Goal: Task Accomplishment & Management: Manage account settings

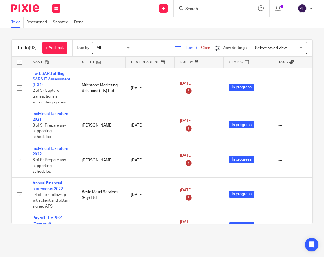
click at [222, 29] on div "To do (93) + Add task Due by All All Today Tomorrow This week Next week This mo…" at bounding box center [162, 131] width 324 height 207
click at [208, 31] on div "To do (93) + Add task Due by All All Today Tomorrow This week Next week This mo…" at bounding box center [162, 131] width 324 height 207
click at [46, 62] on link at bounding box center [51, 61] width 49 height 11
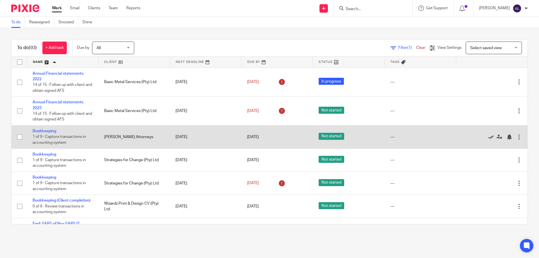
click at [324, 137] on icon at bounding box center [492, 137] width 6 height 6
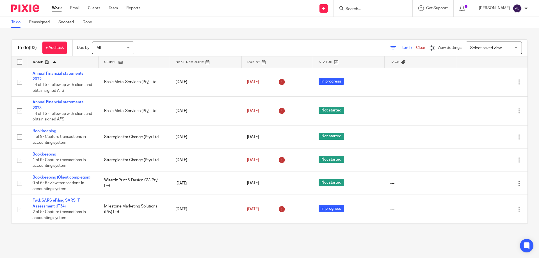
click at [324, 31] on div "To do (93) + Add task Due by All All Today Tomorrow This week Next week This mo…" at bounding box center [269, 132] width 539 height 208
